Goal: Navigation & Orientation: Find specific page/section

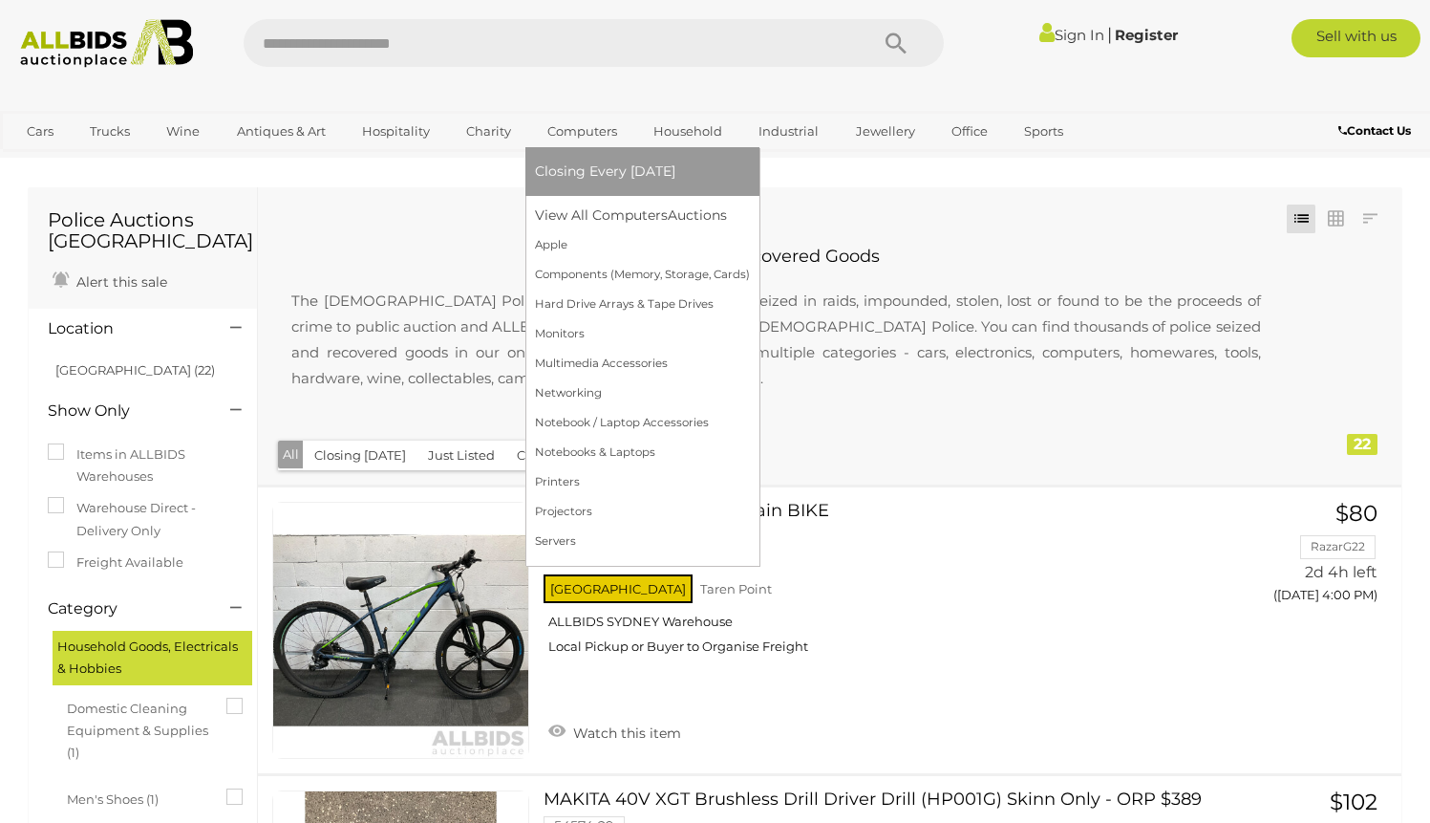
click at [567, 134] on link "Computers" at bounding box center [582, 132] width 95 height 32
click at [568, 227] on link "View All Computers Auctions" at bounding box center [642, 216] width 215 height 30
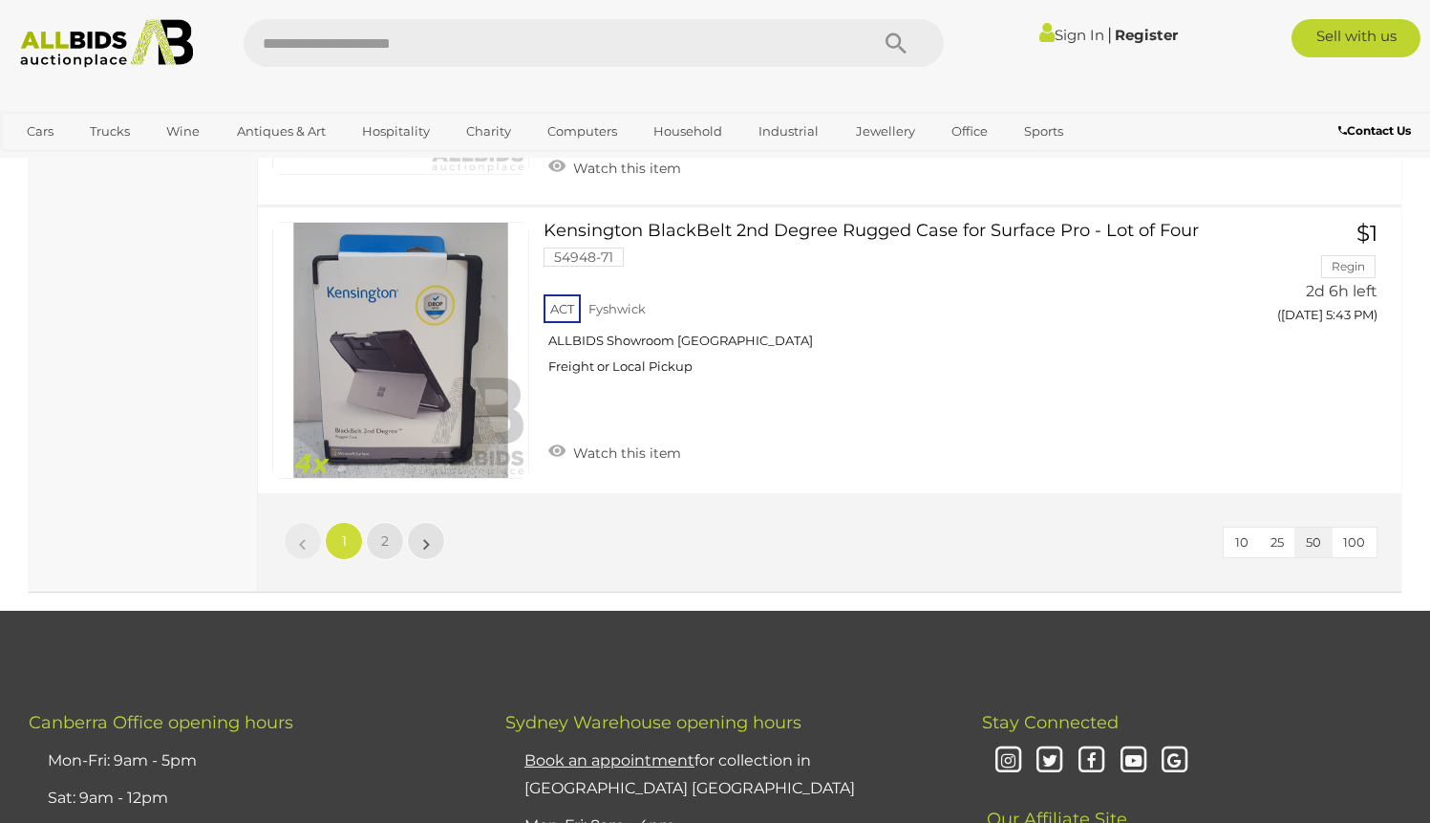
scroll to position [14772, 0]
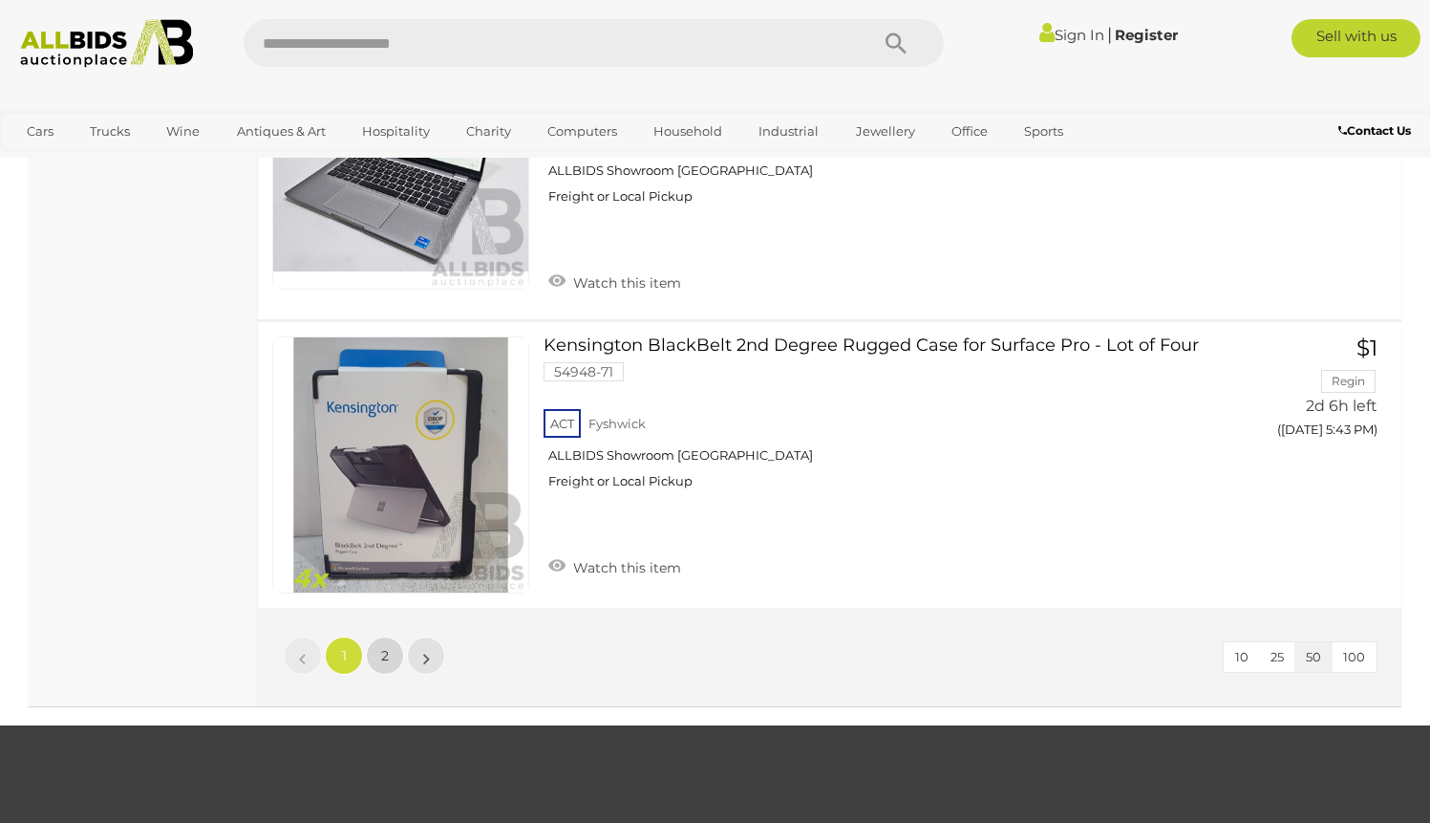
click at [367, 662] on link "2" at bounding box center [385, 655] width 38 height 38
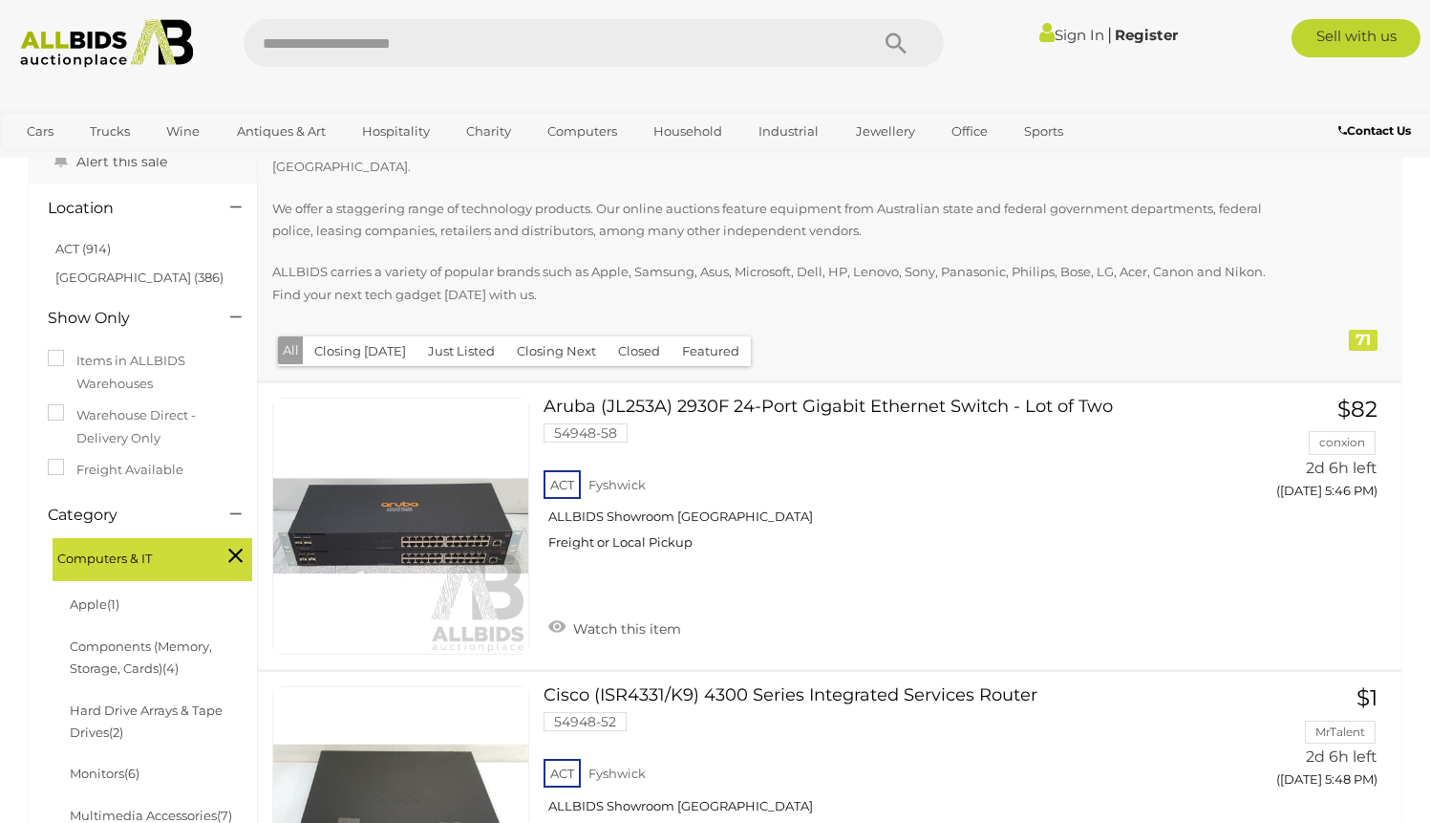
scroll to position [17, 0]
